Goal: Register for event/course

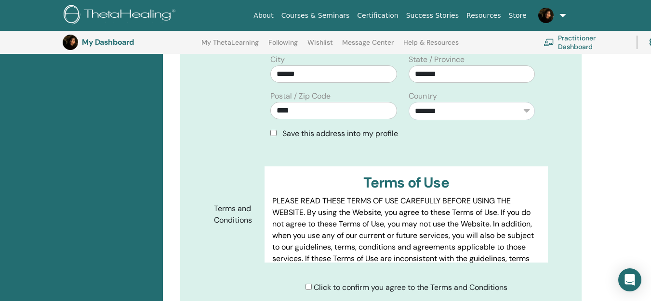
scroll to position [408, 0]
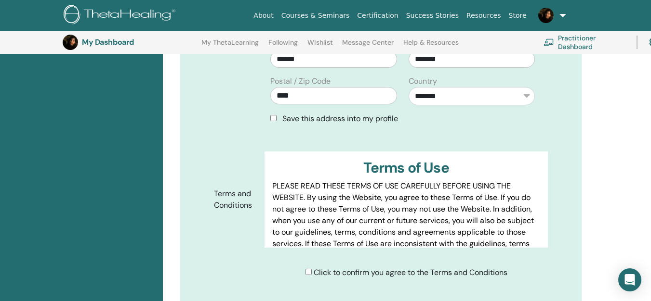
click at [346, 114] on span "Save this address into my profile" at bounding box center [340, 119] width 116 height 10
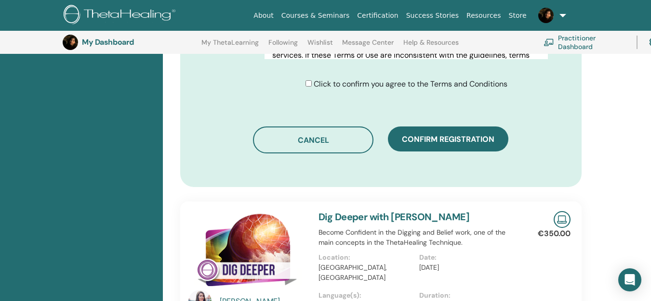
scroll to position [601, 0]
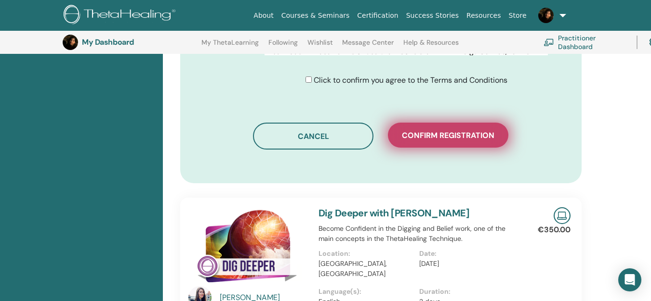
click at [448, 131] on span "Confirm registration" at bounding box center [448, 136] width 92 height 10
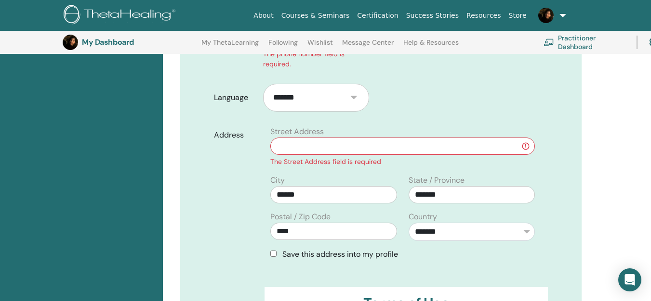
scroll to position [312, 0]
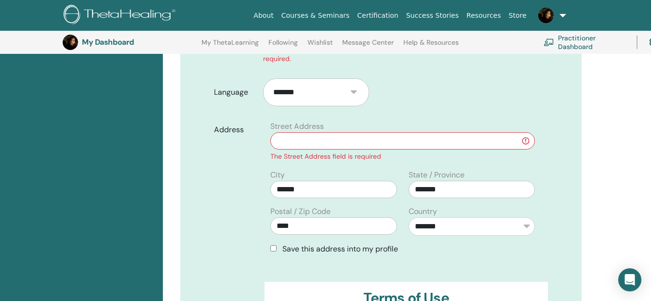
click at [343, 132] on input "text" at bounding box center [402, 140] width 264 height 17
type input "**********"
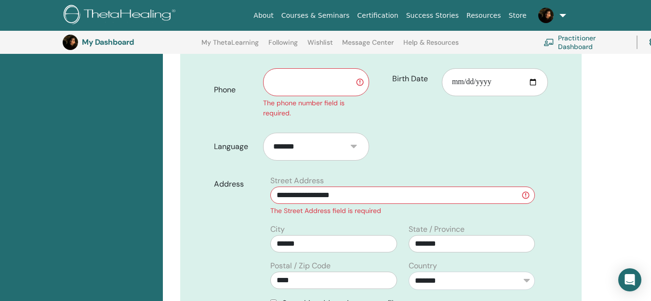
scroll to position [168, 0]
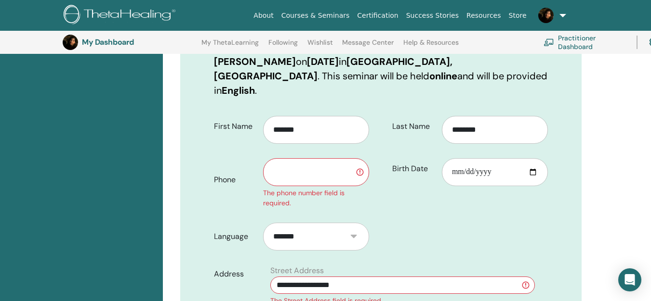
click at [342, 158] on input "text" at bounding box center [316, 172] width 106 height 28
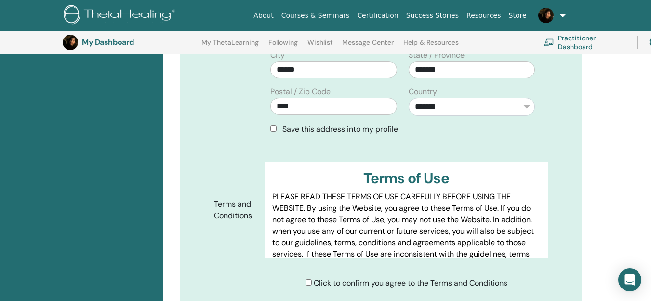
scroll to position [457, 0]
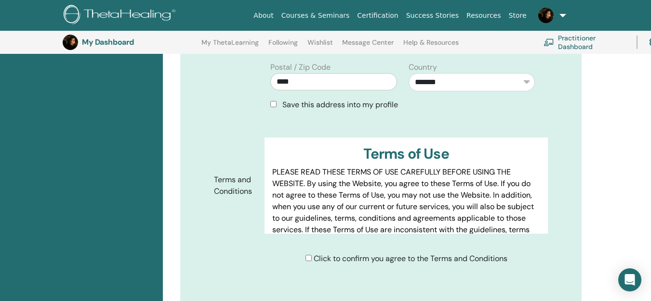
type input "**********"
click at [333, 100] on span "Save this address into my profile" at bounding box center [340, 105] width 116 height 10
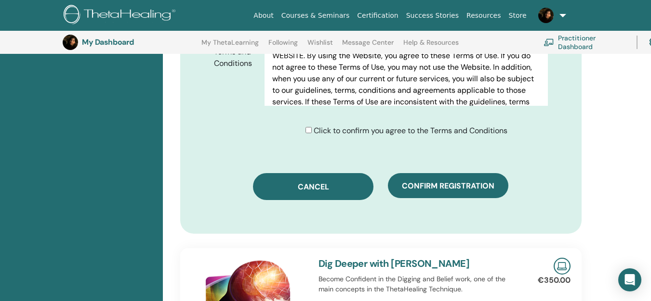
scroll to position [601, 0]
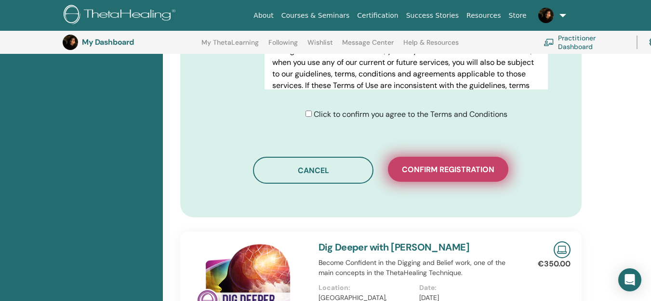
click at [432, 165] on span "Confirm registration" at bounding box center [448, 170] width 92 height 10
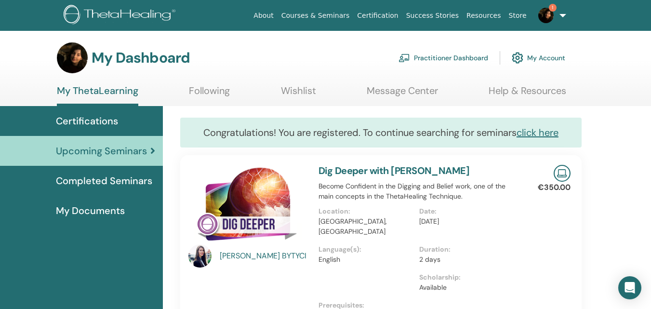
click at [107, 182] on span "Completed Seminars" at bounding box center [104, 180] width 96 height 14
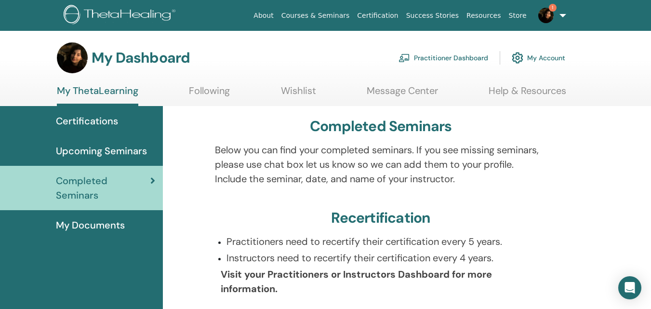
click at [88, 145] on span "Upcoming Seminars" at bounding box center [101, 151] width 91 height 14
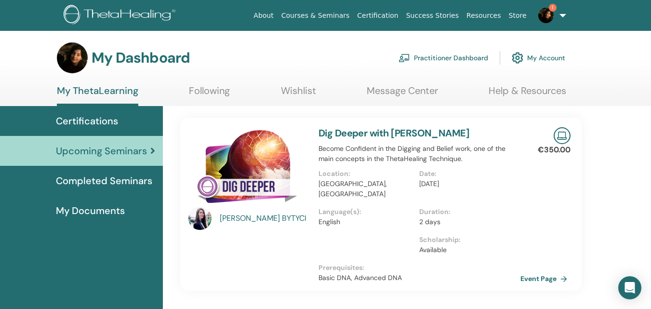
click at [351, 8] on link "Courses & Seminars" at bounding box center [315, 16] width 76 height 18
click at [354, 13] on link "Courses & Seminars" at bounding box center [315, 16] width 76 height 18
